Goal: Unclear

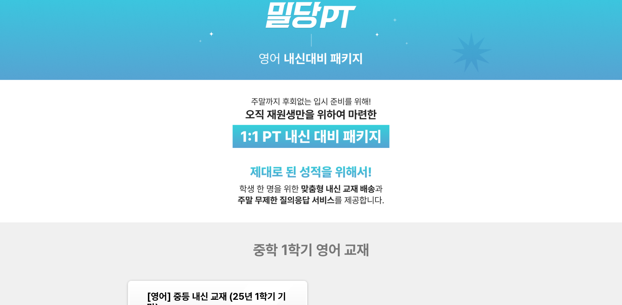
scroll to position [251, 0]
